Goal: Navigation & Orientation: Find specific page/section

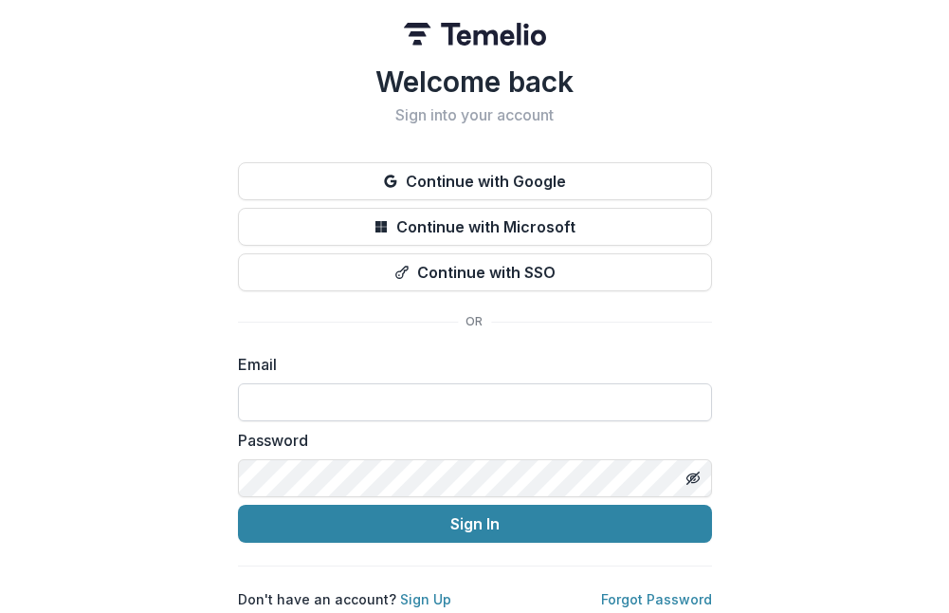
click at [339, 411] on input at bounding box center [475, 402] width 474 height 38
paste input "**********"
type input "**********"
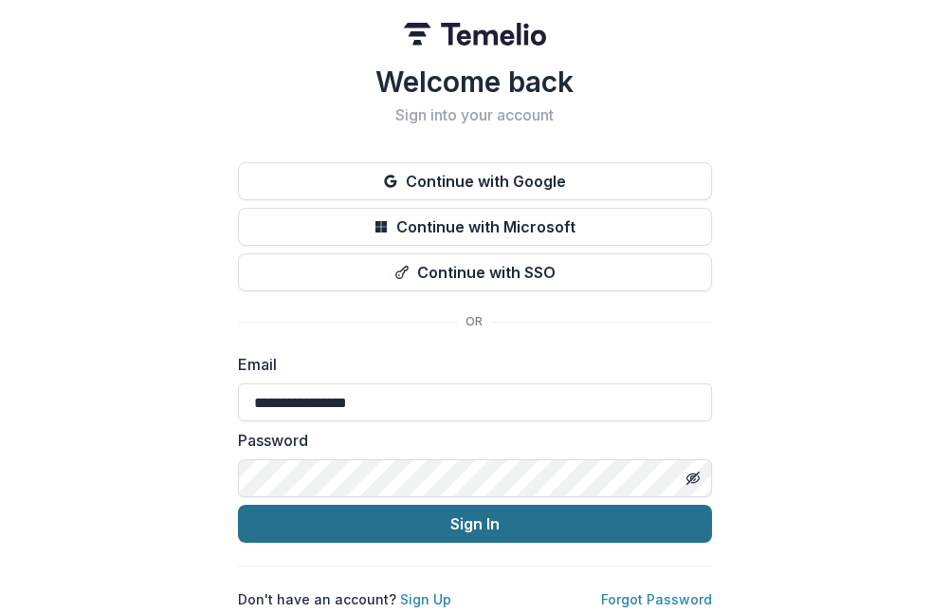
click at [374, 525] on button "Sign In" at bounding box center [475, 524] width 474 height 38
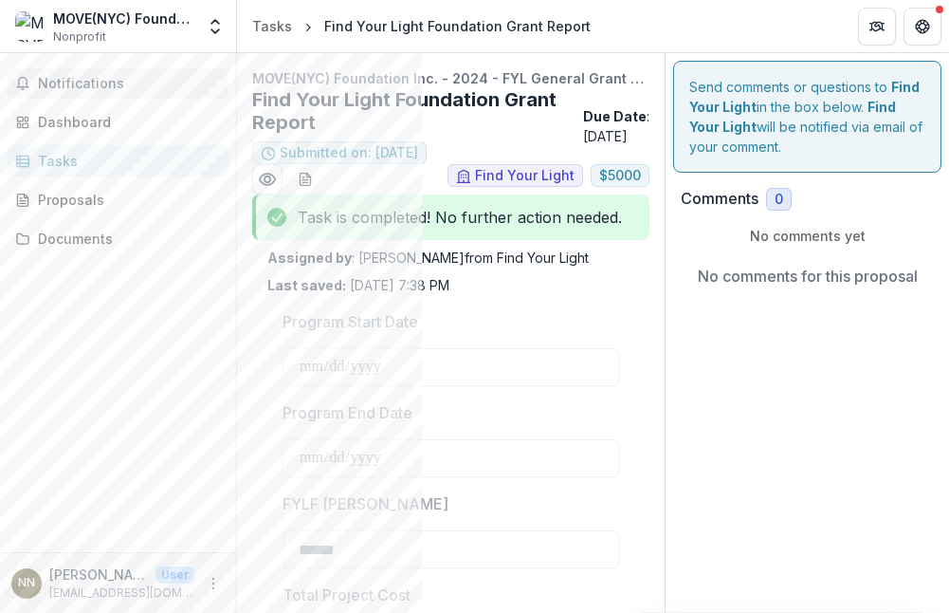
click at [83, 90] on span "Notifications" at bounding box center [129, 84] width 183 height 16
click at [78, 115] on div "Dashboard" at bounding box center [125, 122] width 175 height 20
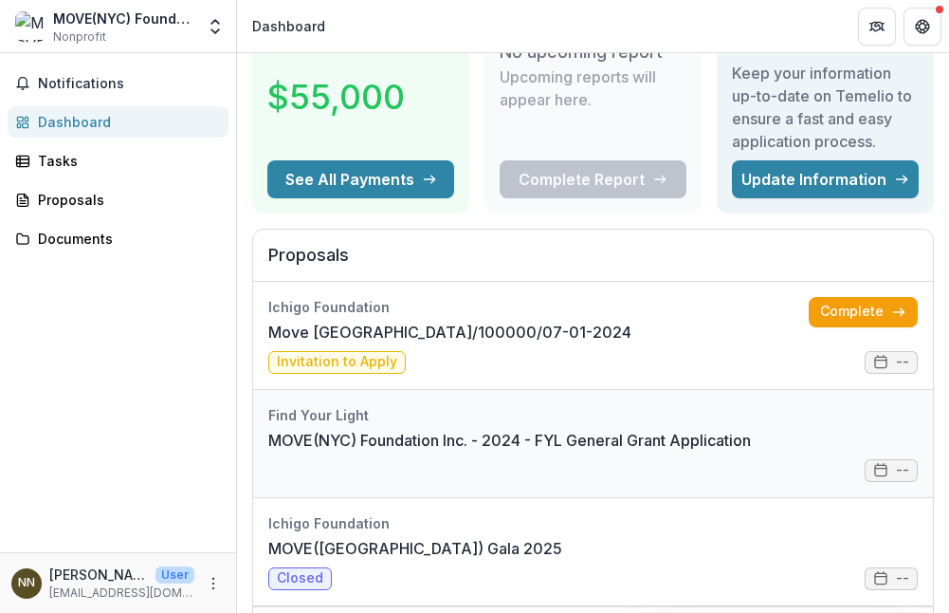
scroll to position [125, 0]
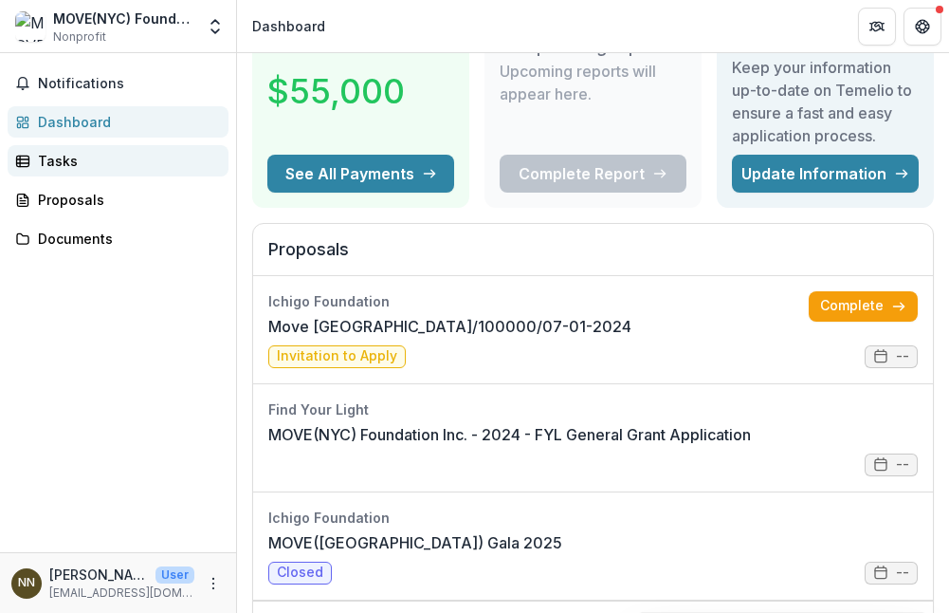
click at [92, 154] on div "Tasks" at bounding box center [125, 161] width 175 height 20
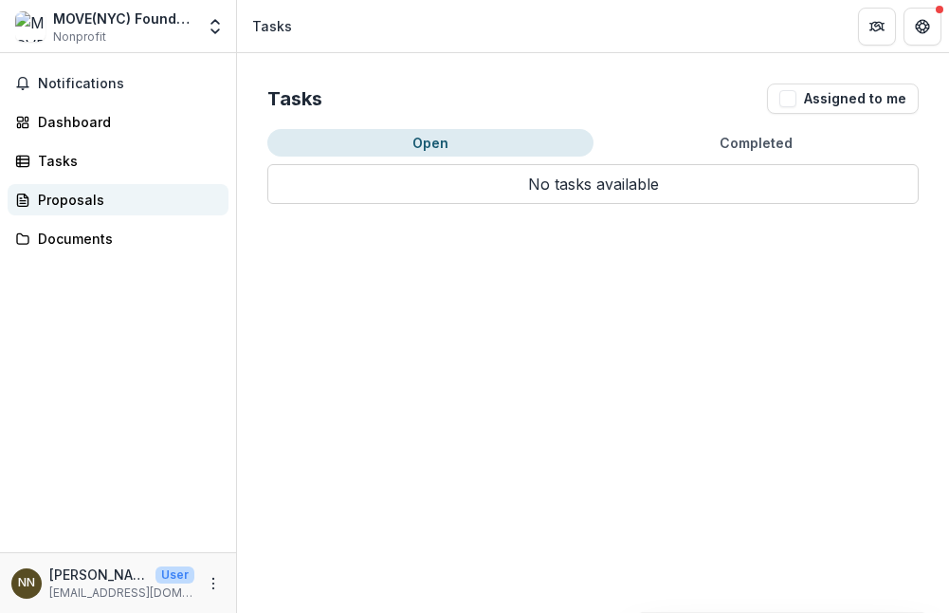
click at [79, 211] on link "Proposals" at bounding box center [118, 199] width 221 height 31
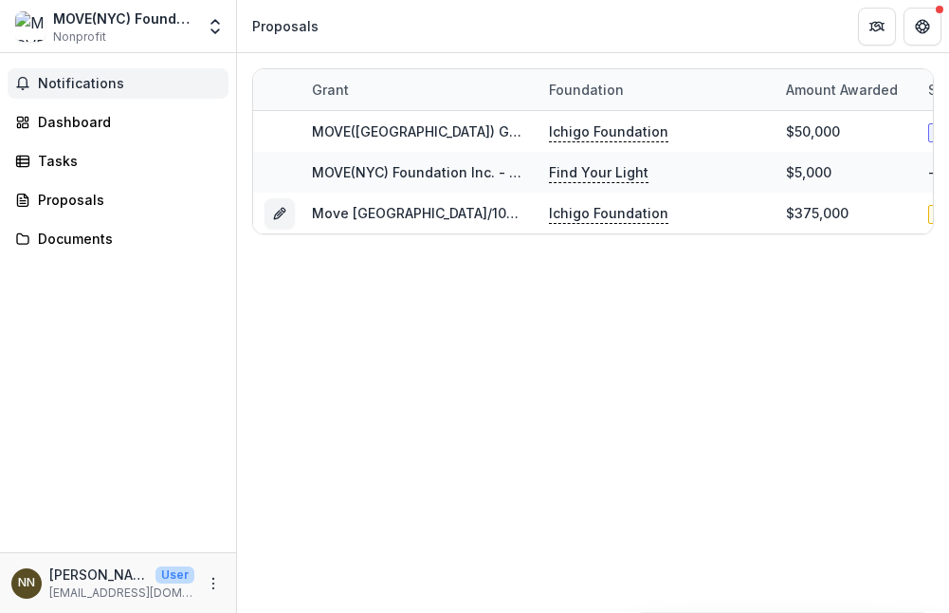
click at [106, 82] on span "Notifications" at bounding box center [129, 84] width 183 height 16
click at [264, 351] on div "Grant Foundation Amount awarded Status Grant start Grant end Due Date Report Du…" at bounding box center [593, 333] width 712 height 560
